Goal: Task Accomplishment & Management: Complete application form

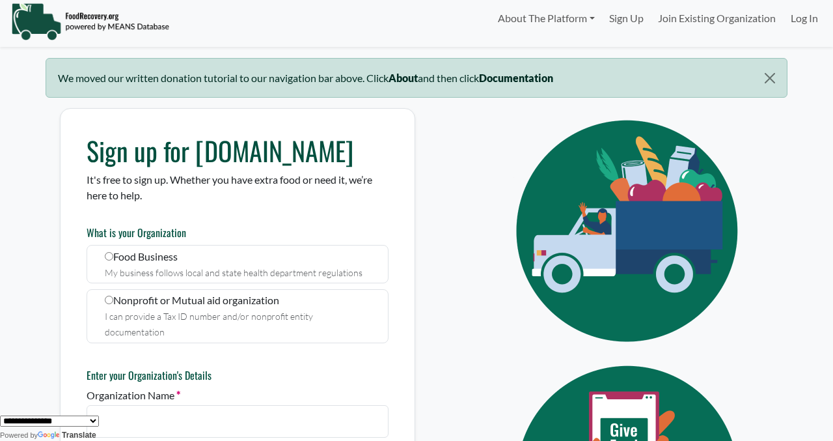
scroll to position [43, 0]
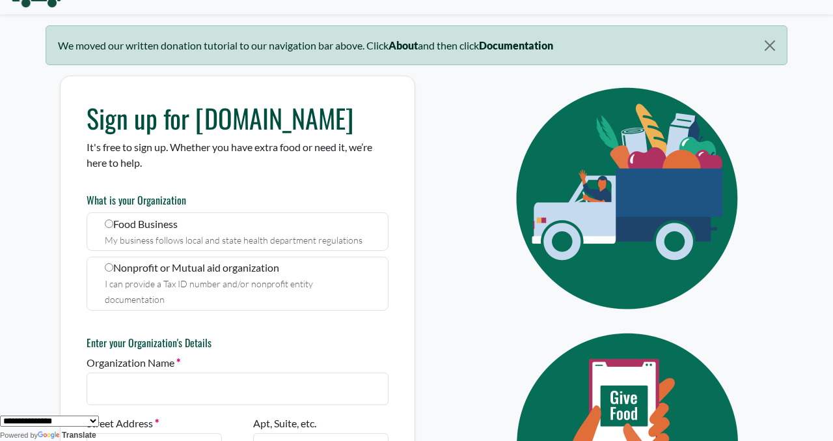
click at [217, 232] on div "My business follows local and state health department regulations" at bounding box center [238, 240] width 266 height 16
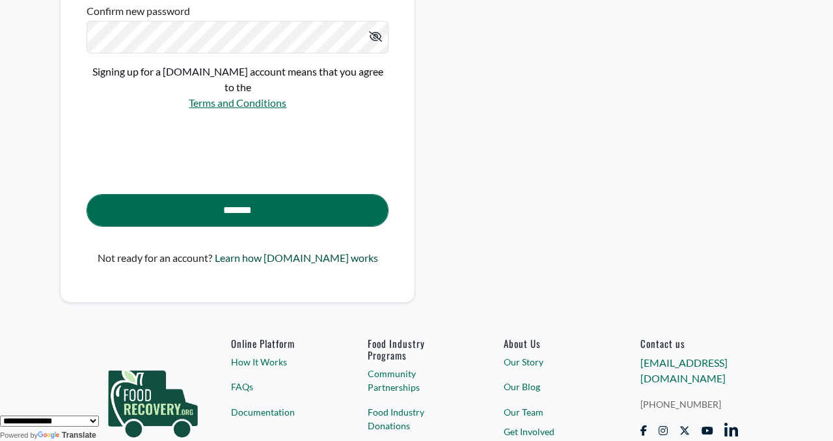
scroll to position [929, 0]
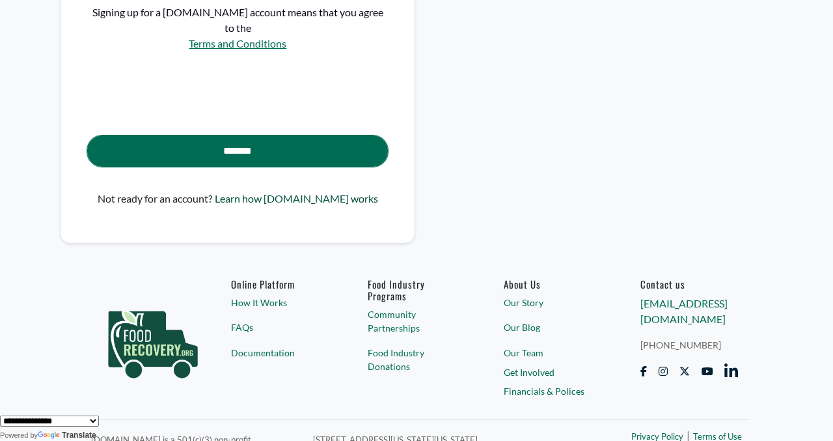
click at [286, 191] on link "Learn how [DOMAIN_NAME] works" at bounding box center [296, 204] width 163 height 26
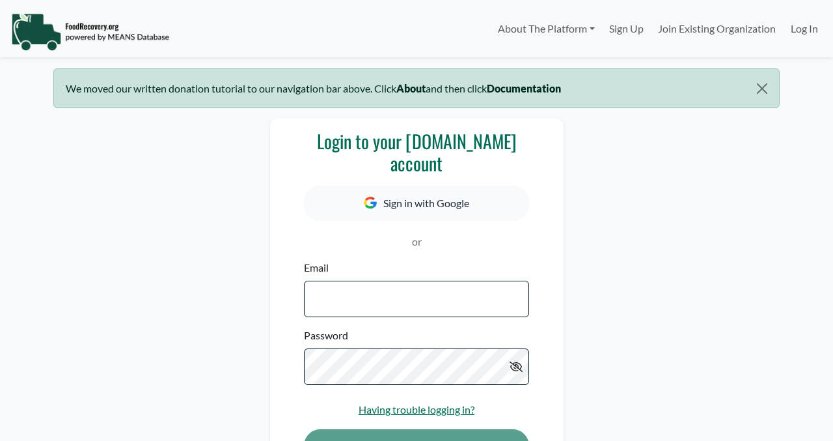
select select "Language Translate Widget"
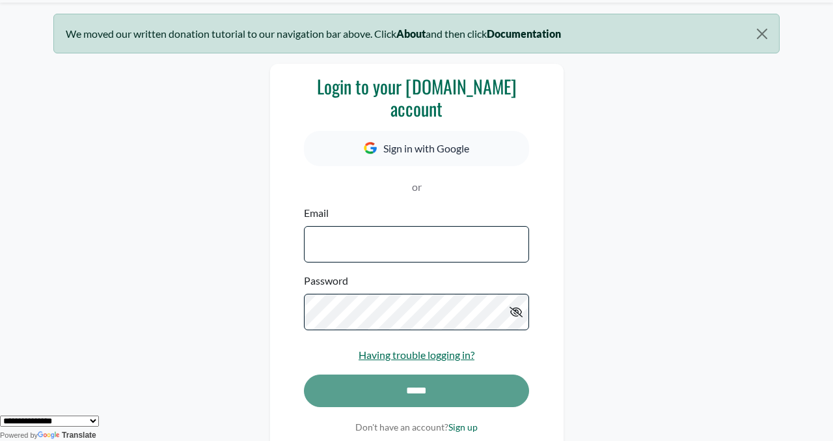
scroll to position [82, 0]
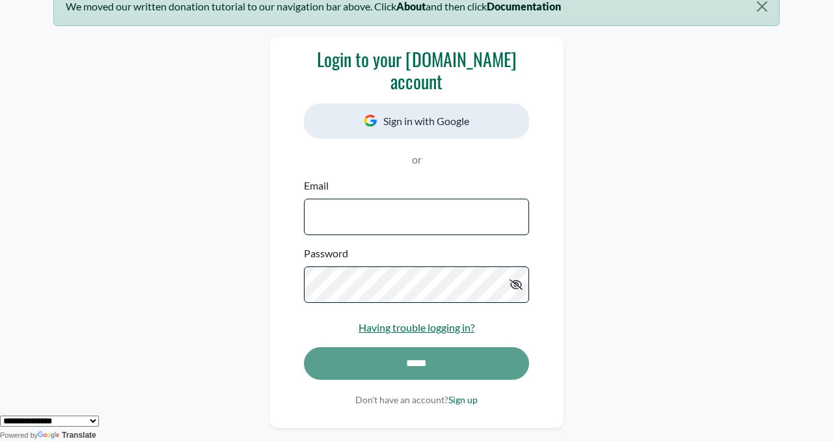
click at [394, 130] on button "Sign in with Google" at bounding box center [416, 120] width 225 height 35
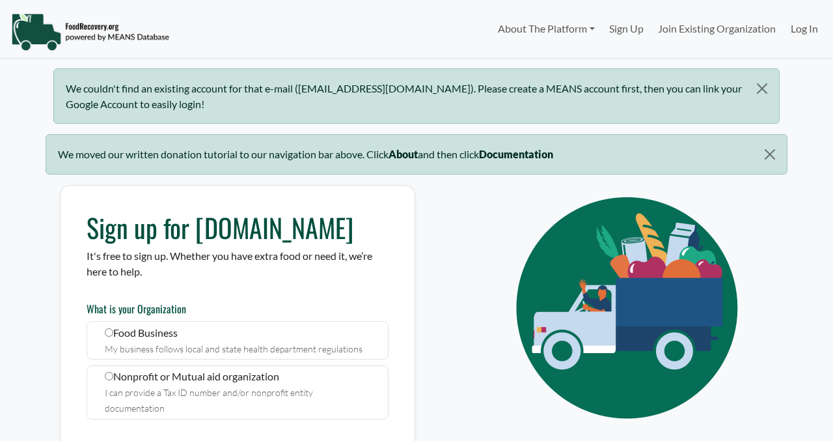
select select "Language Translate Widget"
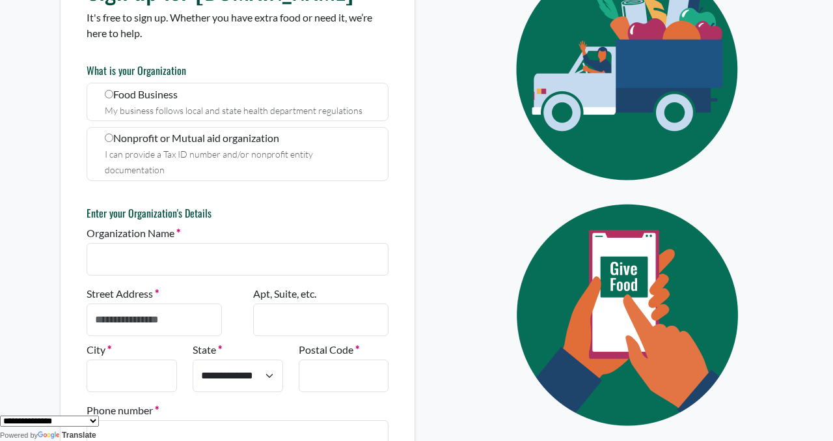
scroll to position [7, 0]
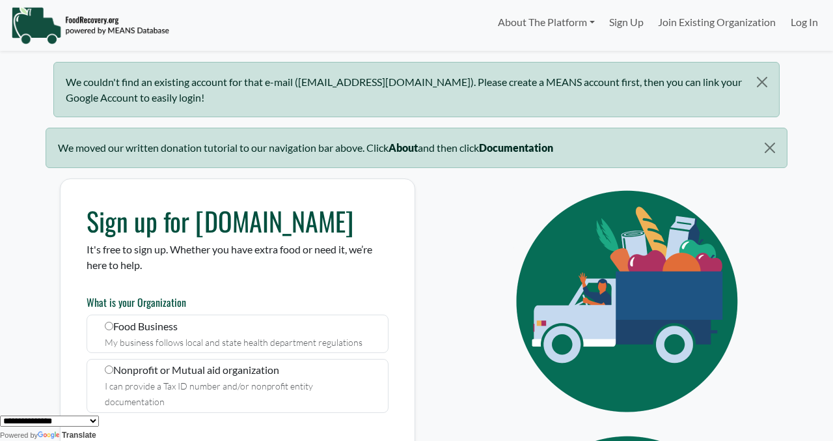
click at [474, 89] on div "We couldn't find an existing account for that e-mail (deishaaax@gmail.com). Ple…" at bounding box center [416, 89] width 726 height 55
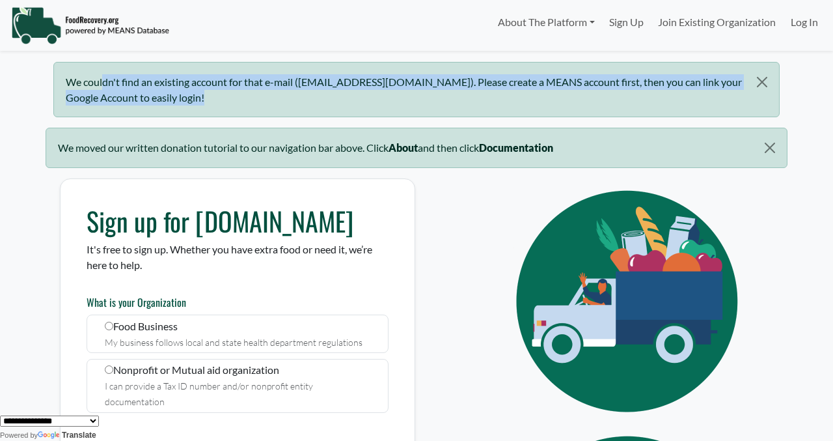
click at [474, 89] on div "We couldn't find an existing account for that e-mail (deishaaax@gmail.com). Ple…" at bounding box center [416, 89] width 726 height 55
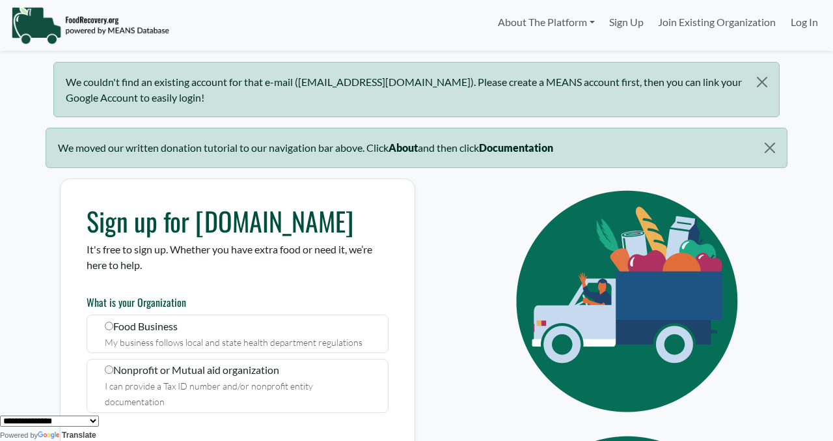
click at [413, 147] on b "About" at bounding box center [403, 147] width 29 height 12
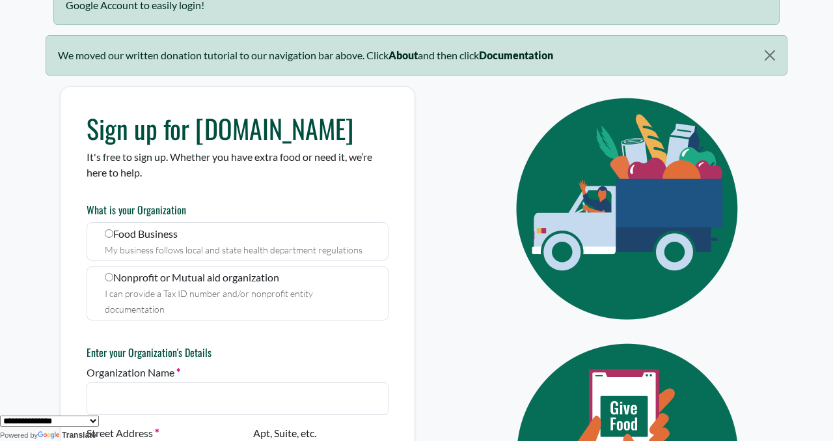
scroll to position [182, 0]
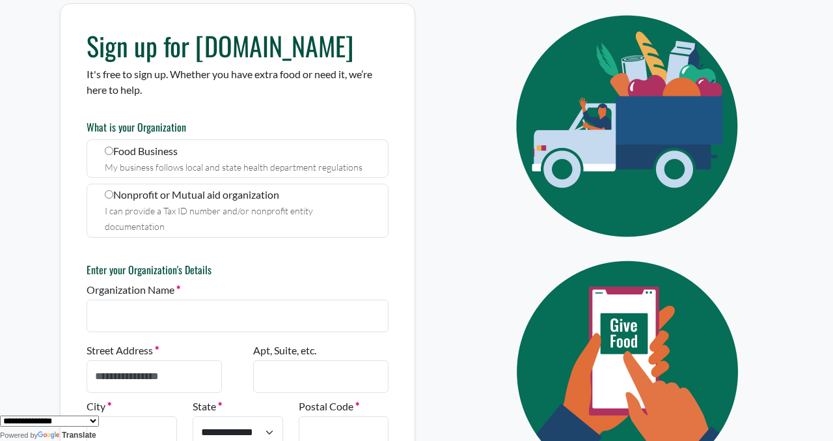
click at [307, 167] on small "My business follows local and state health department regulations" at bounding box center [234, 166] width 258 height 11
click at [276, 282] on div "Organization Name" at bounding box center [238, 307] width 302 height 50
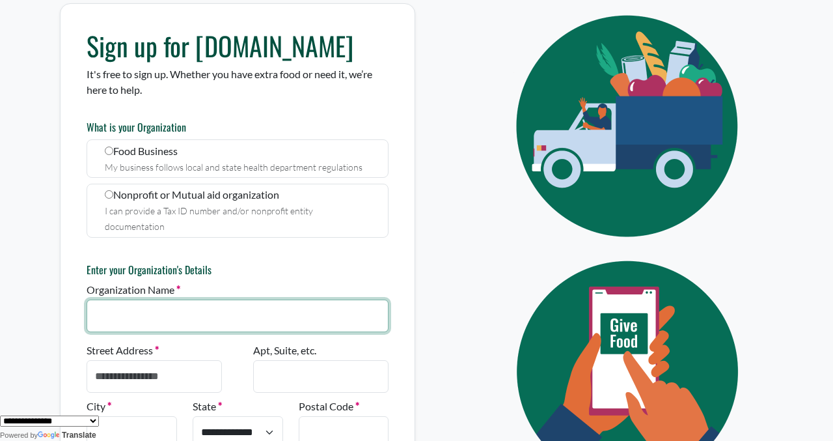
click at [274, 300] on input "Organization Name" at bounding box center [238, 315] width 302 height 33
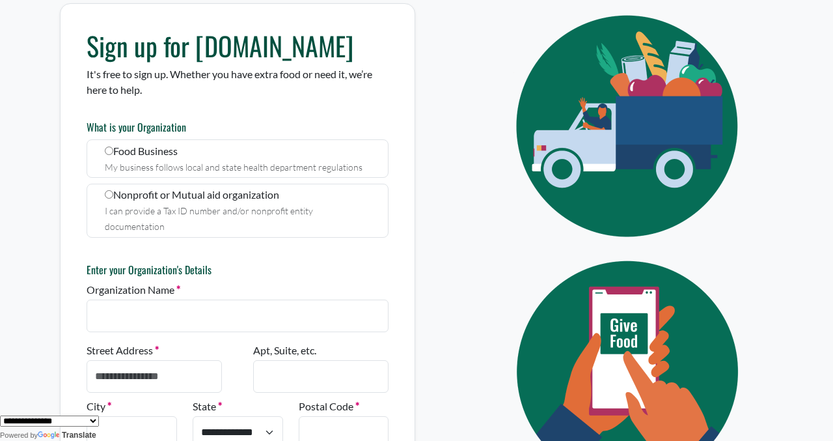
click at [273, 203] on div "I can provide a Tax ID number and/or nonprofit entity documentation" at bounding box center [238, 217] width 266 height 31
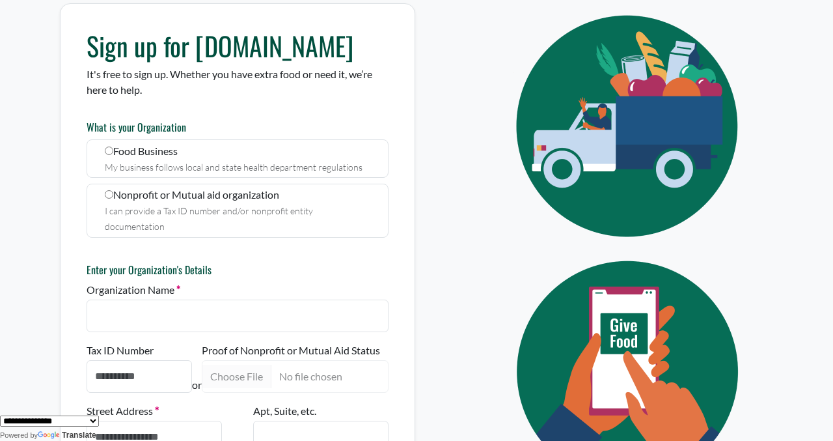
click at [272, 162] on small "My business follows local and state health department regulations" at bounding box center [234, 166] width 258 height 11
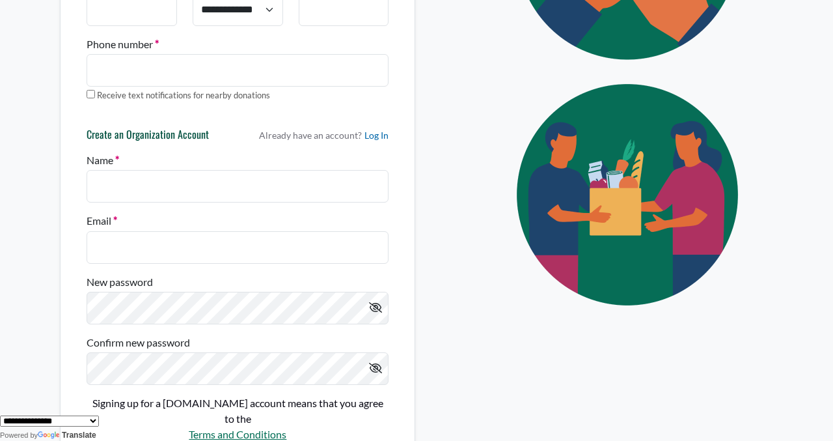
scroll to position [638, 0]
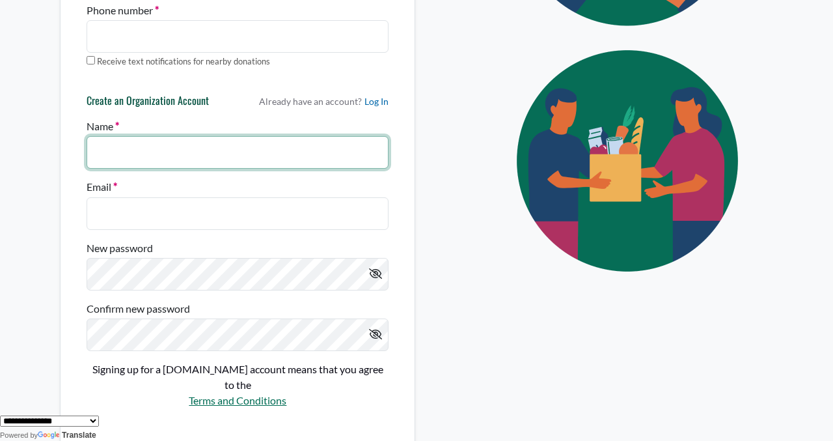
click at [277, 141] on input "Name" at bounding box center [238, 152] width 302 height 33
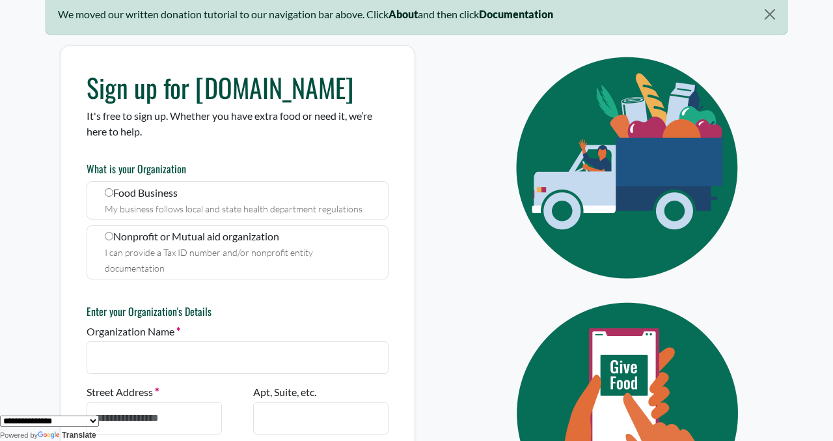
scroll to position [0, 0]
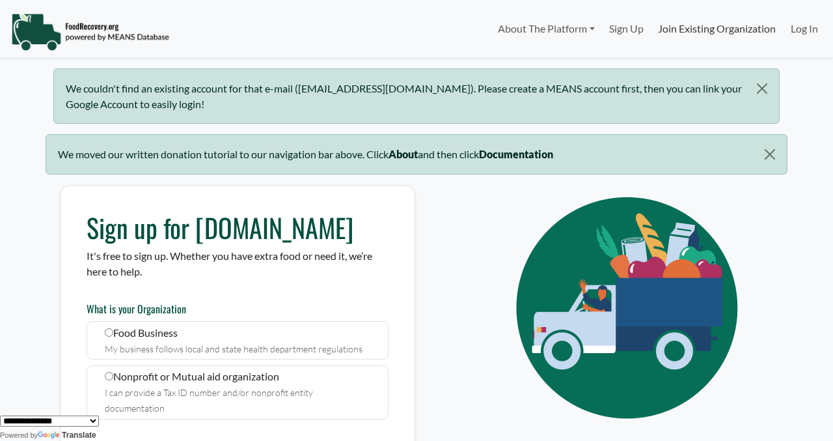
click at [704, 30] on link "Join Existing Organization" at bounding box center [717, 29] width 132 height 26
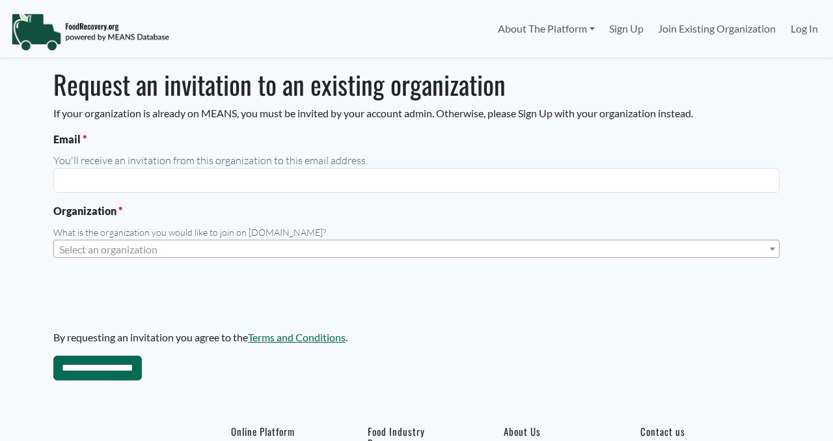
select select "Language Translate Widget"
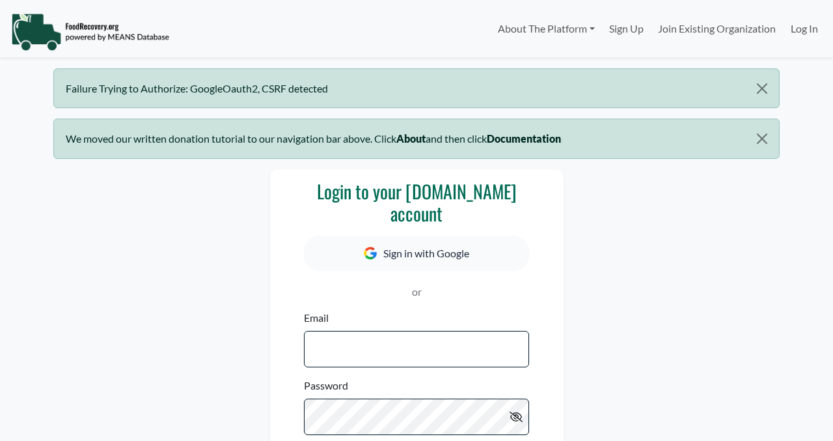
select select "Language Translate Widget"
